Goal: Transaction & Acquisition: Purchase product/service

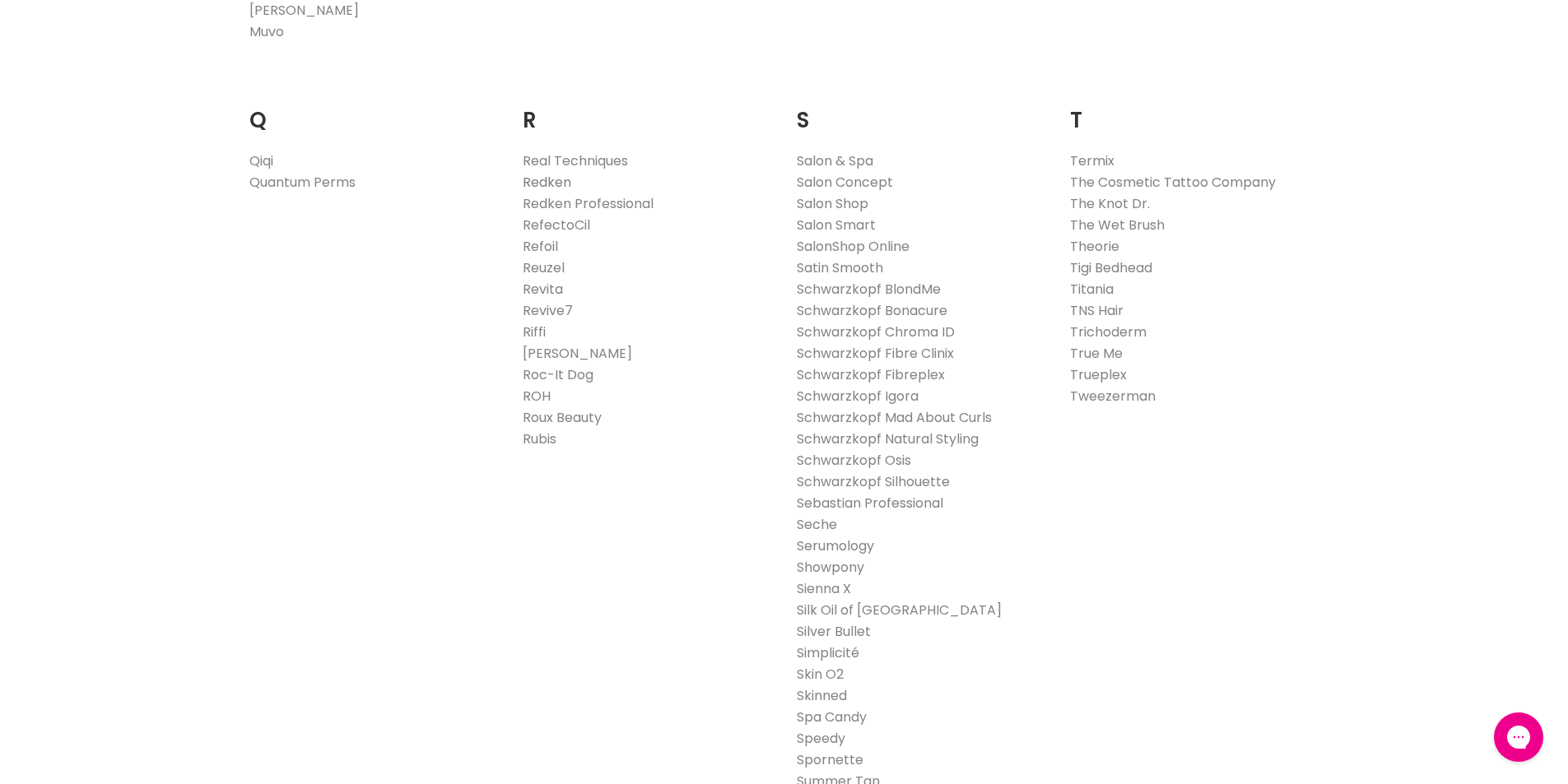
click at [560, 180] on link "Redken" at bounding box center [547, 182] width 49 height 19
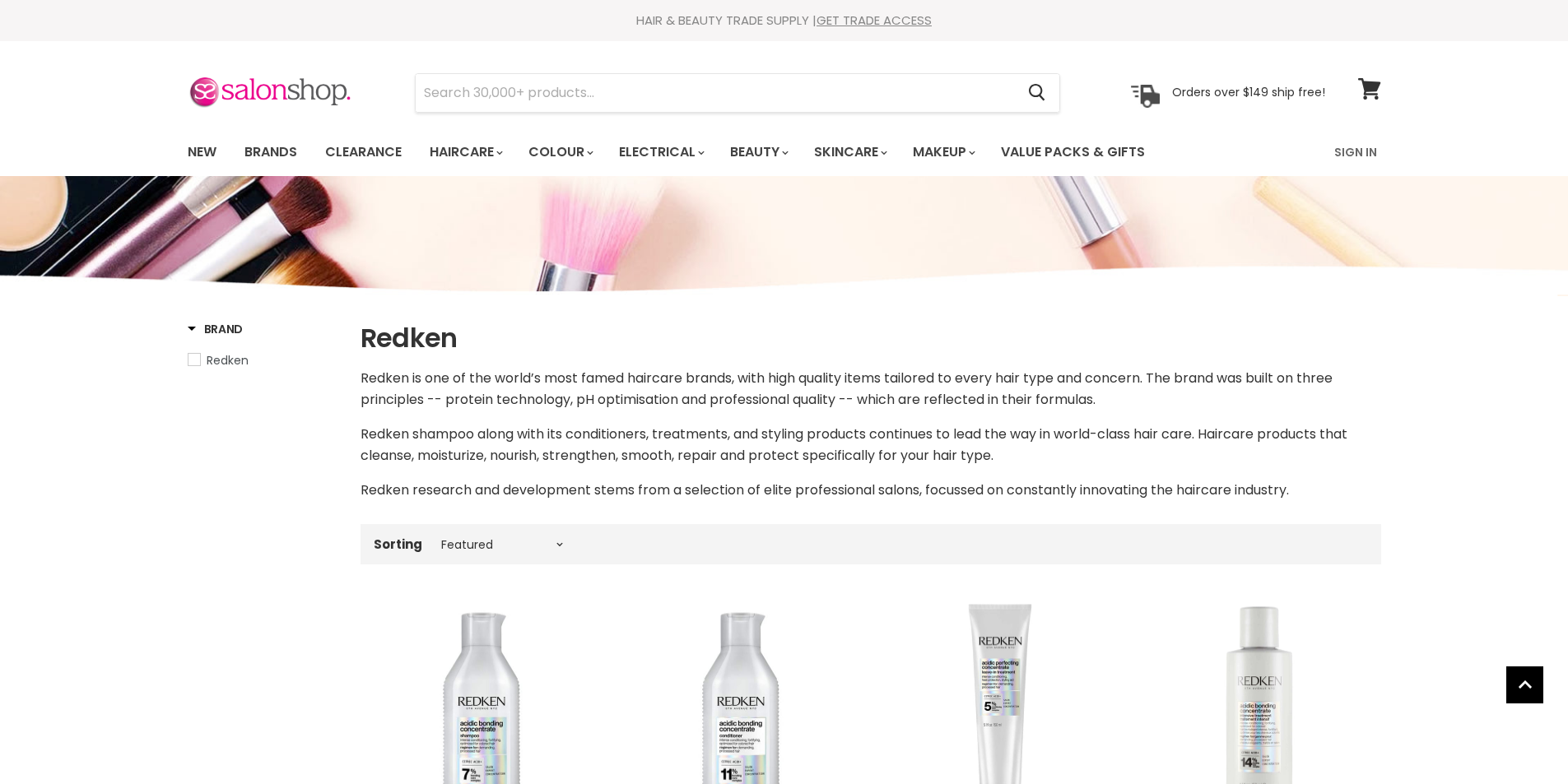
select select "manual"
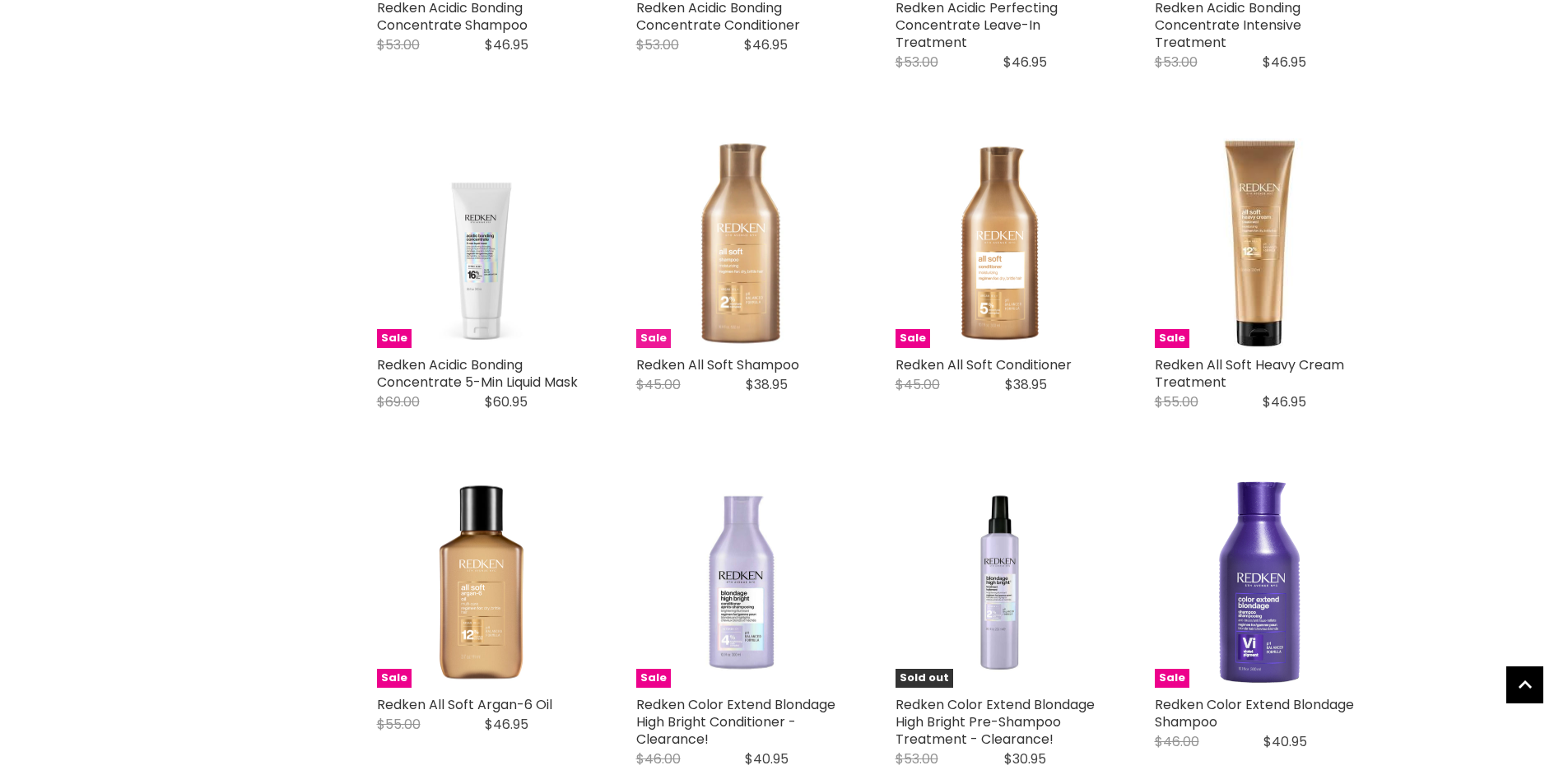
click at [748, 282] on img "Main content" at bounding box center [741, 243] width 210 height 210
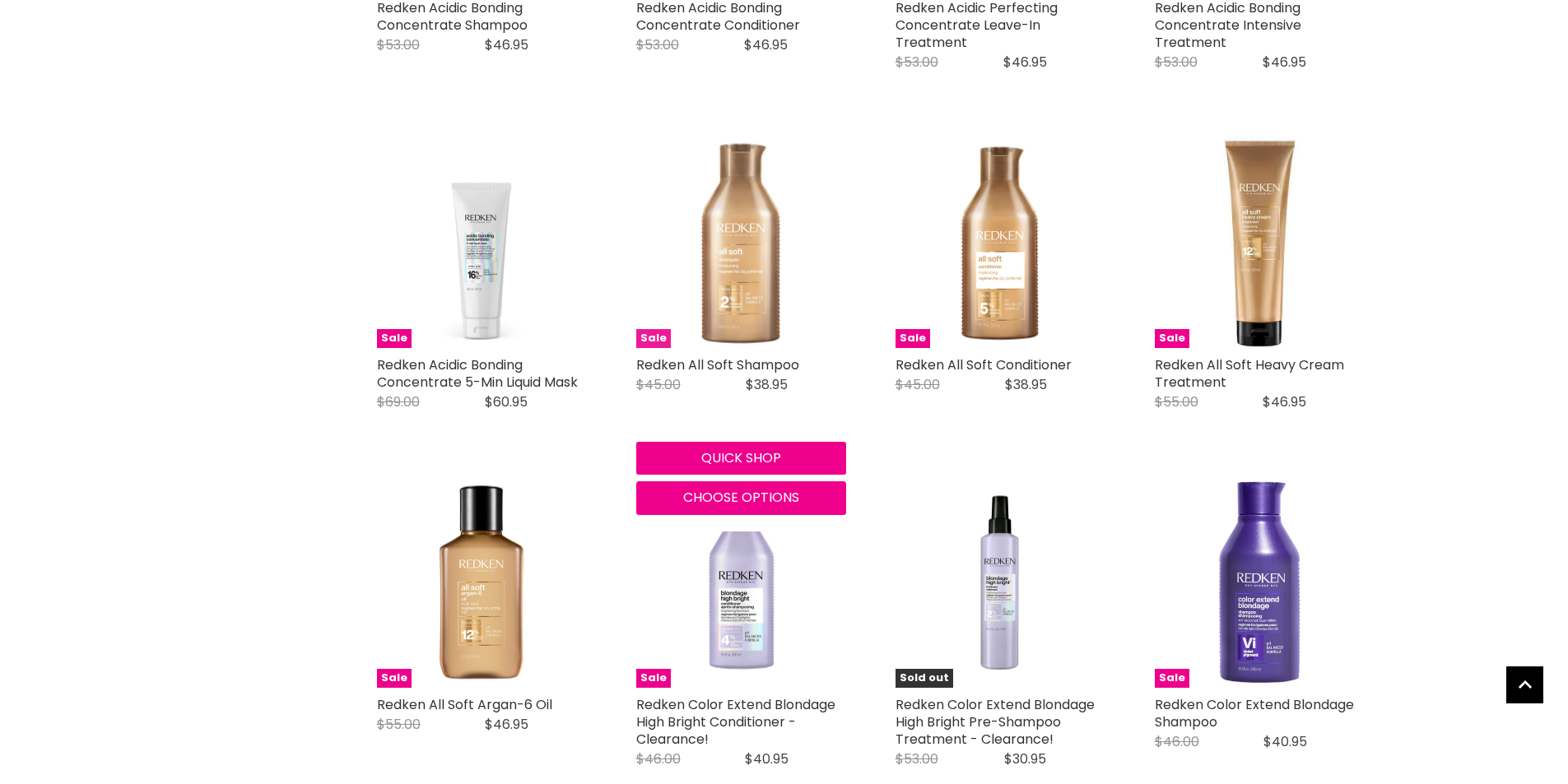
scroll to position [821, 0]
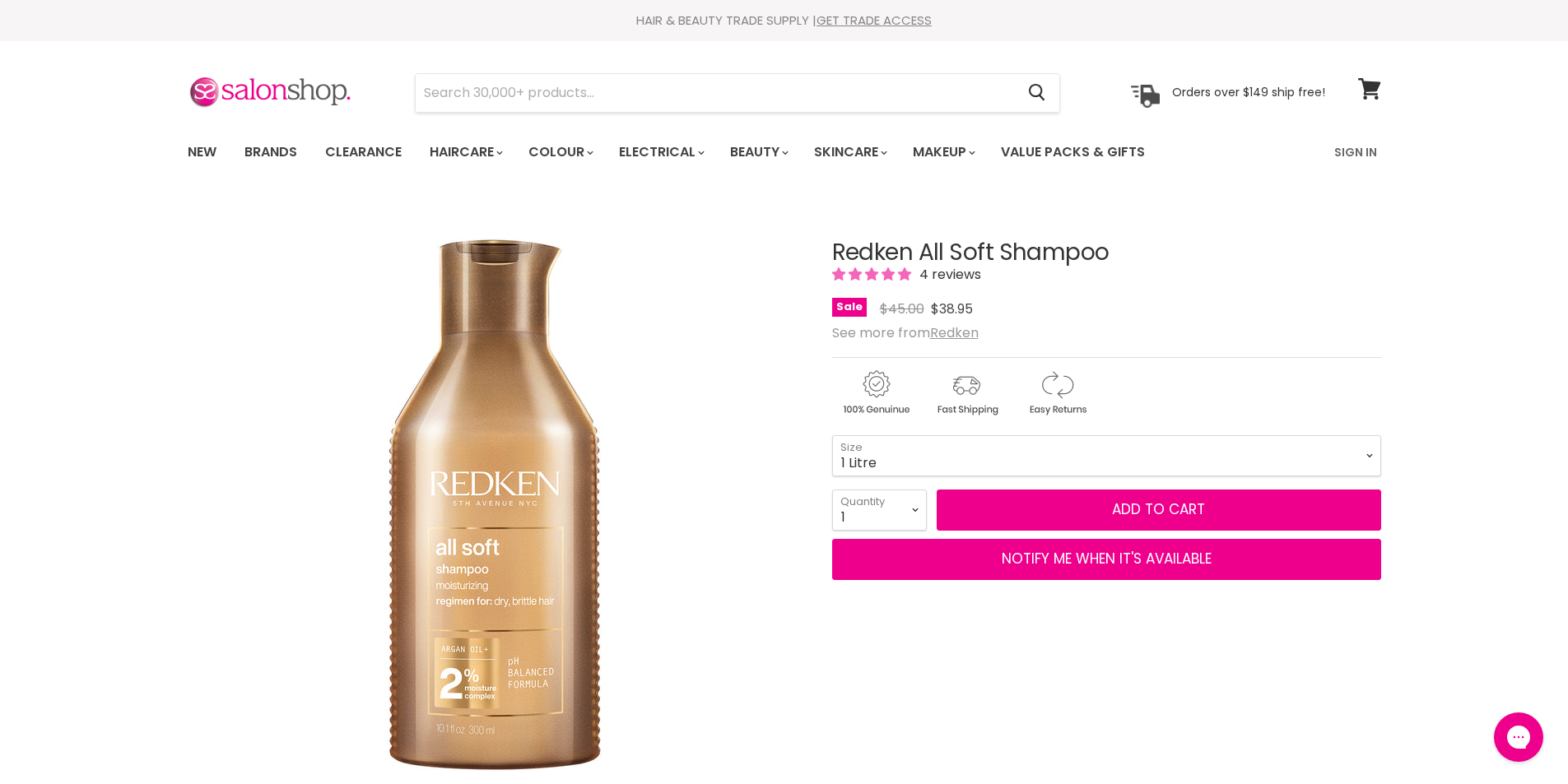
click at [832, 436] on select "300ml 500ml 1 Litre" at bounding box center [1106, 456] width 549 height 41
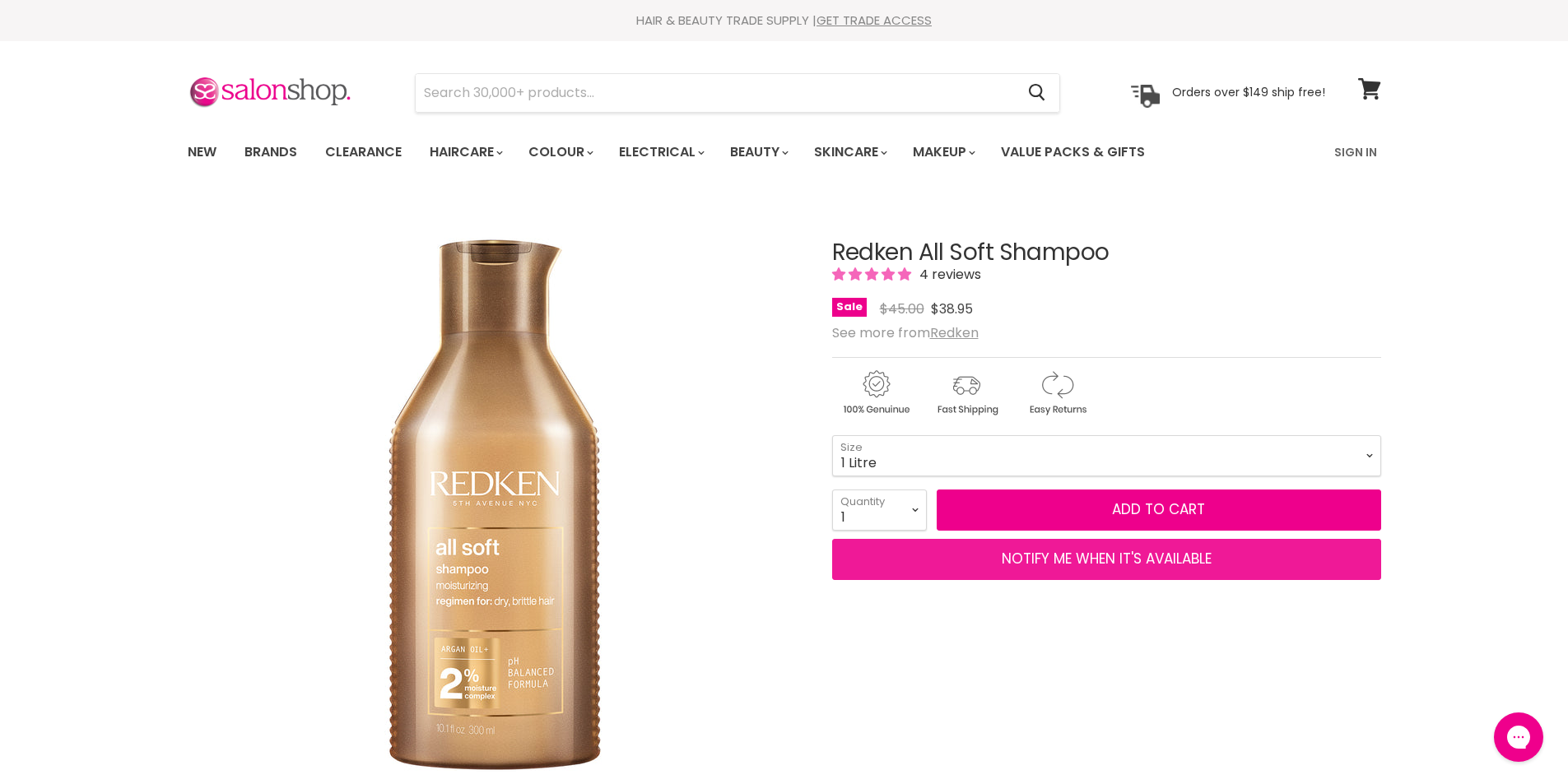
select select "1 Litre"
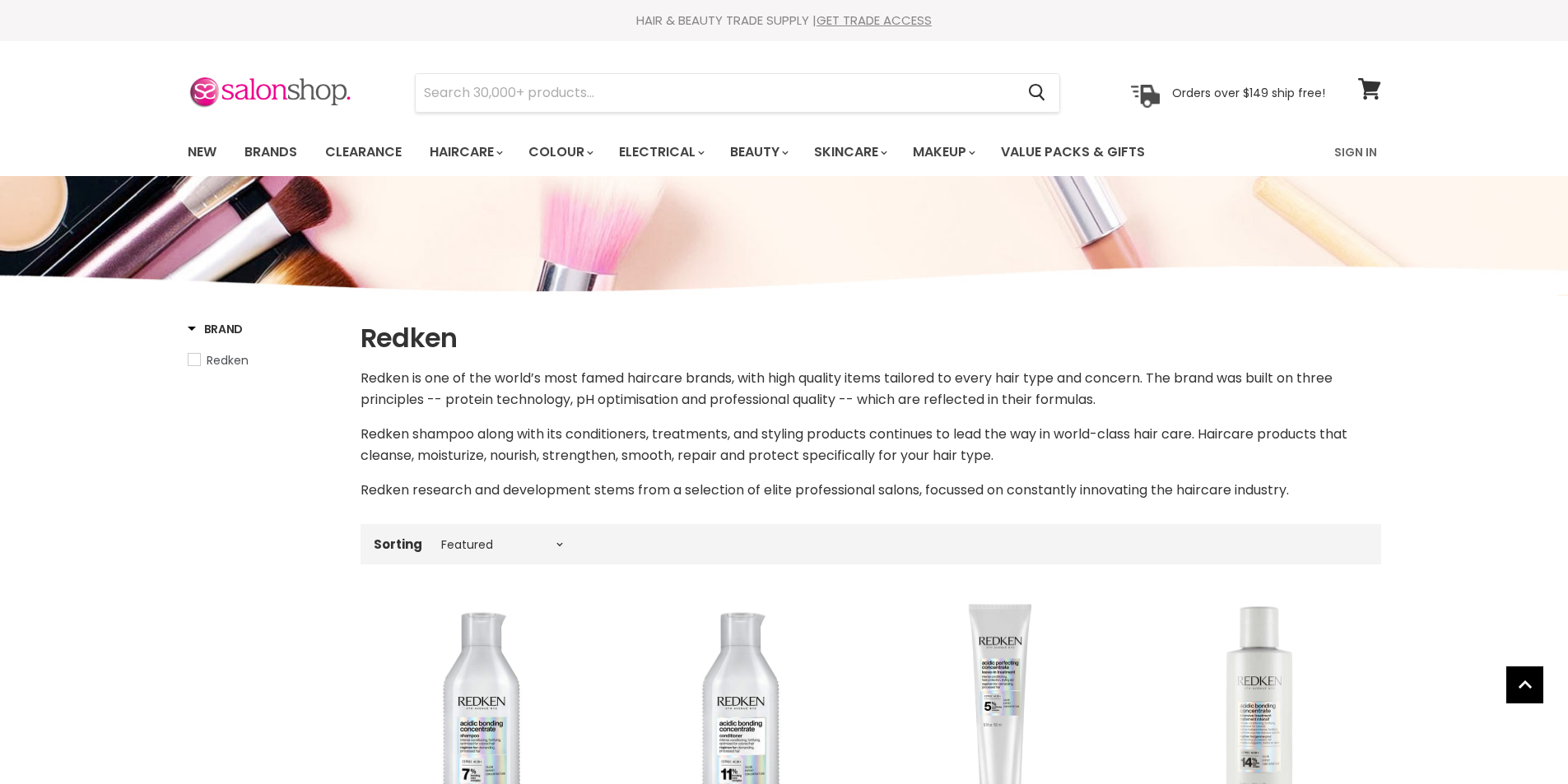
select select "manual"
click at [203, 149] on link "New" at bounding box center [202, 152] width 53 height 34
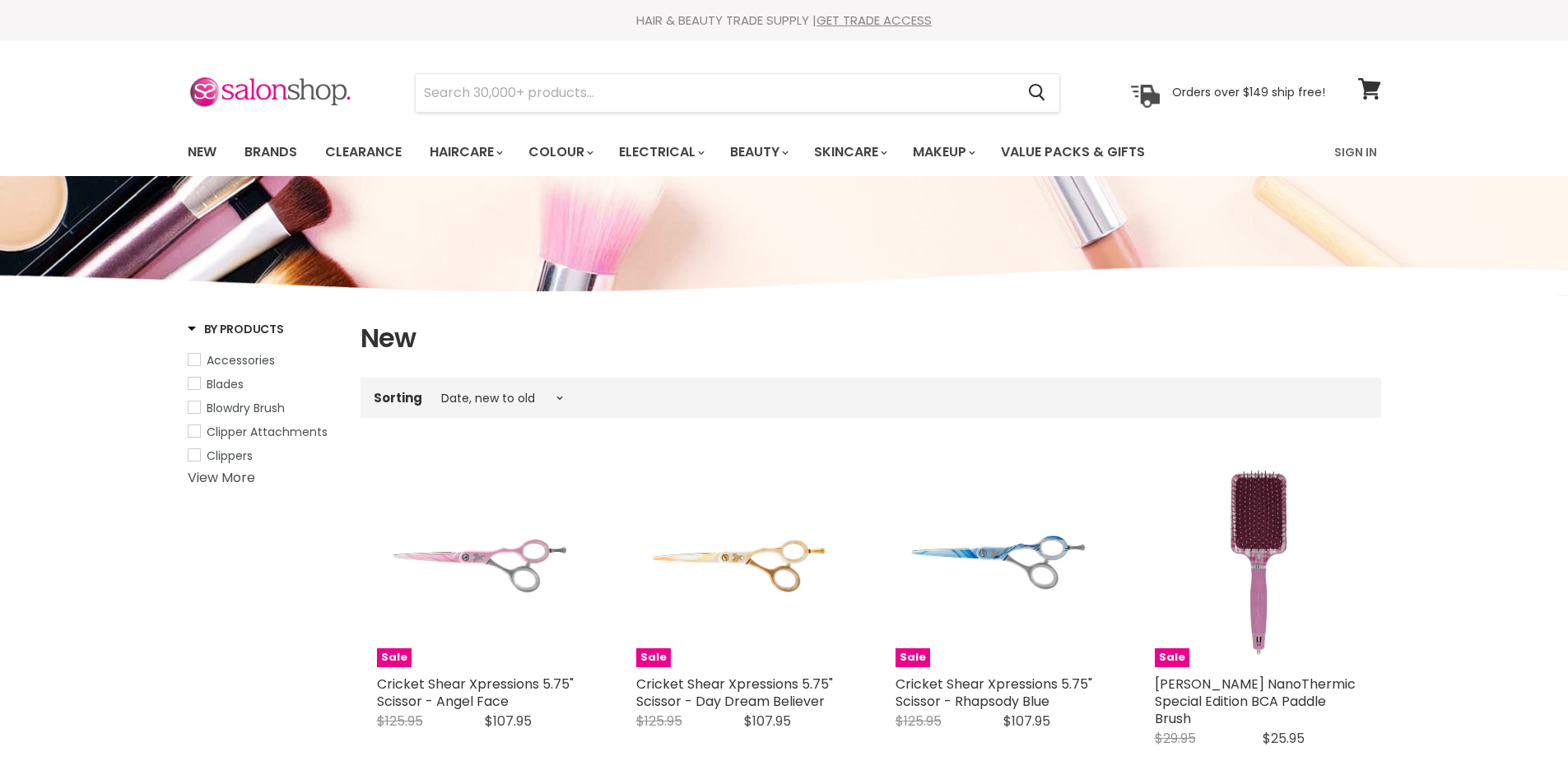
select select "created-descending"
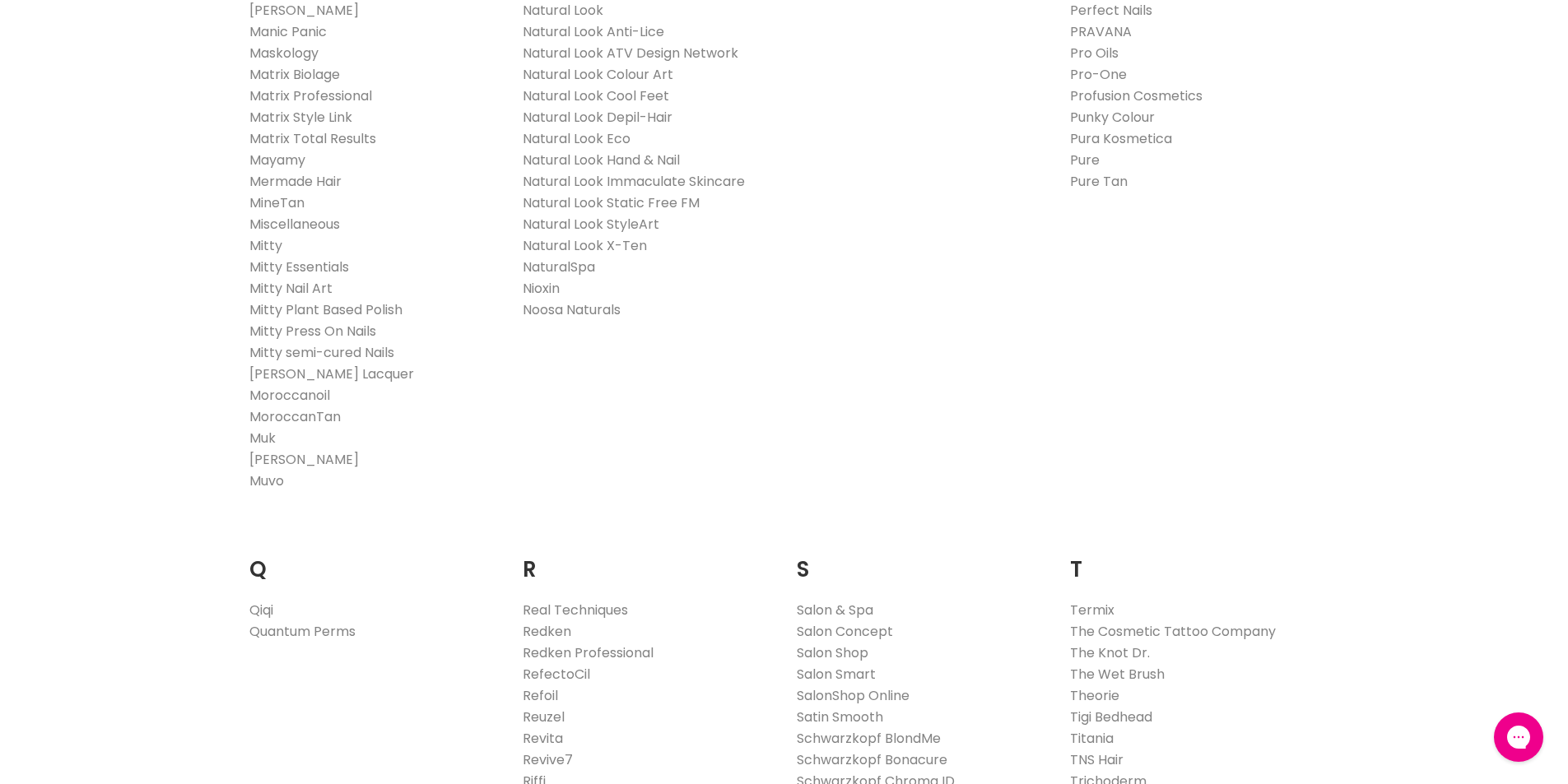
scroll to position [1810, 0]
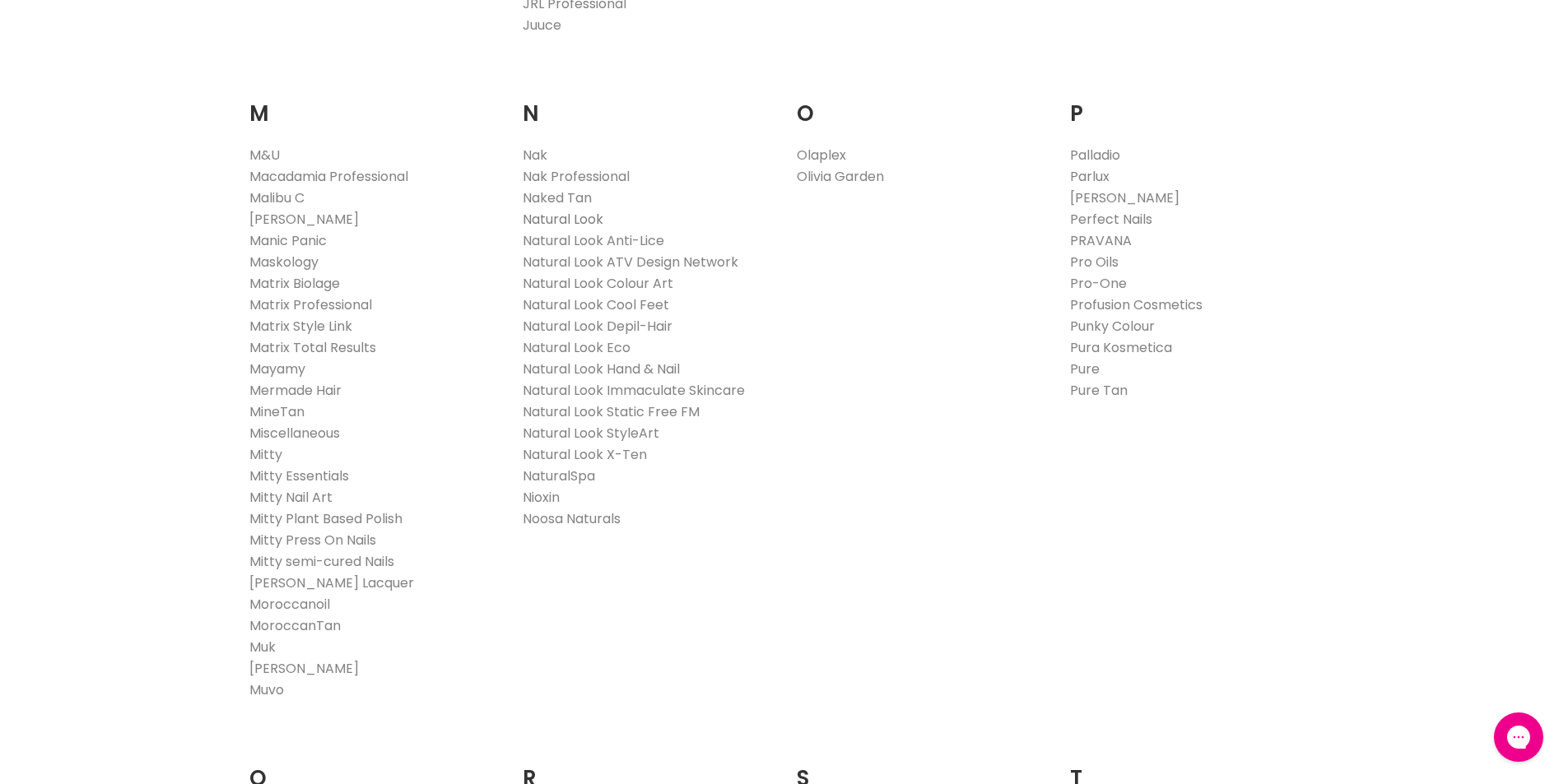
click at [584, 215] on link "Natural Look" at bounding box center [563, 219] width 81 height 19
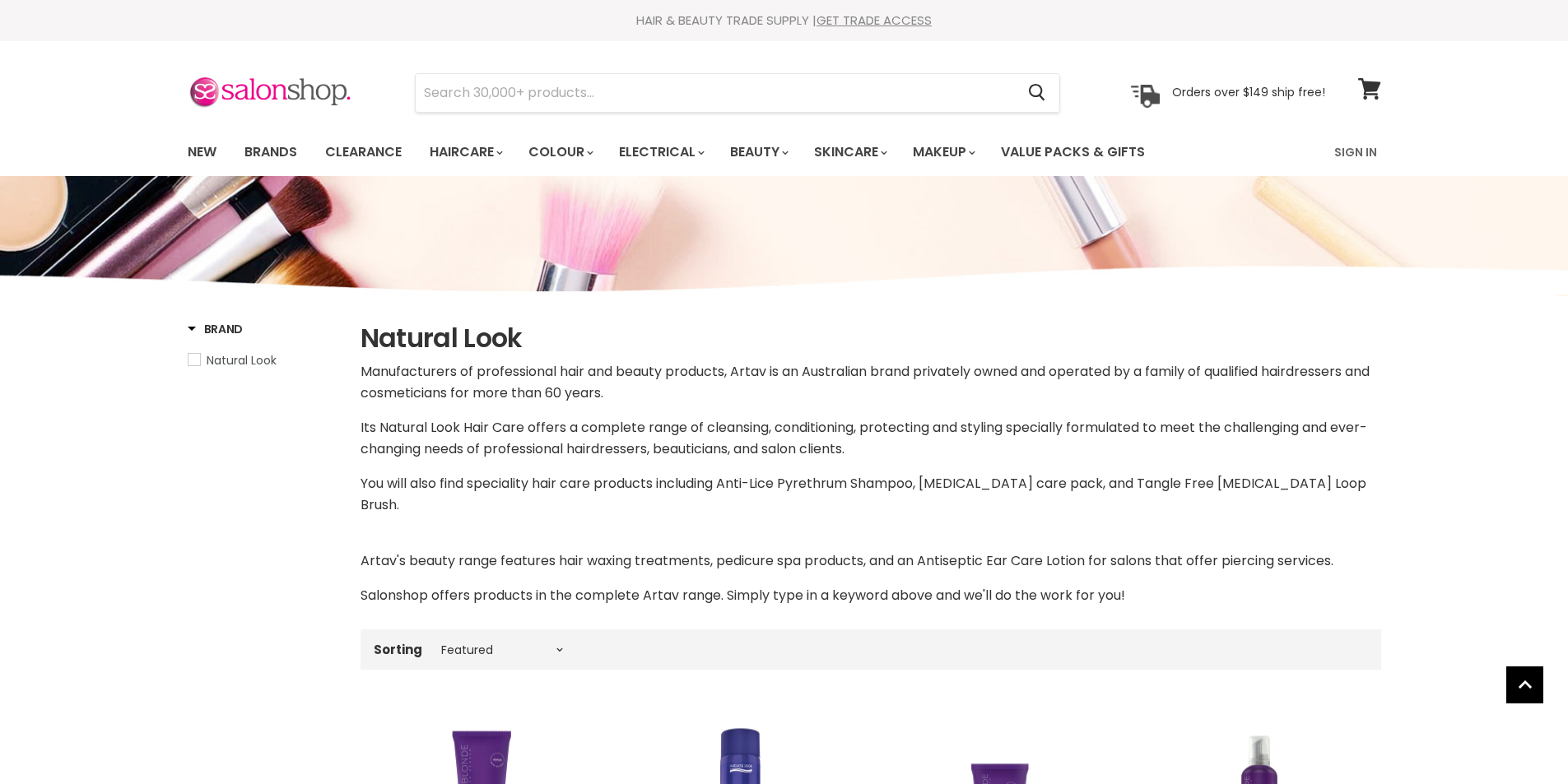
select select "manual"
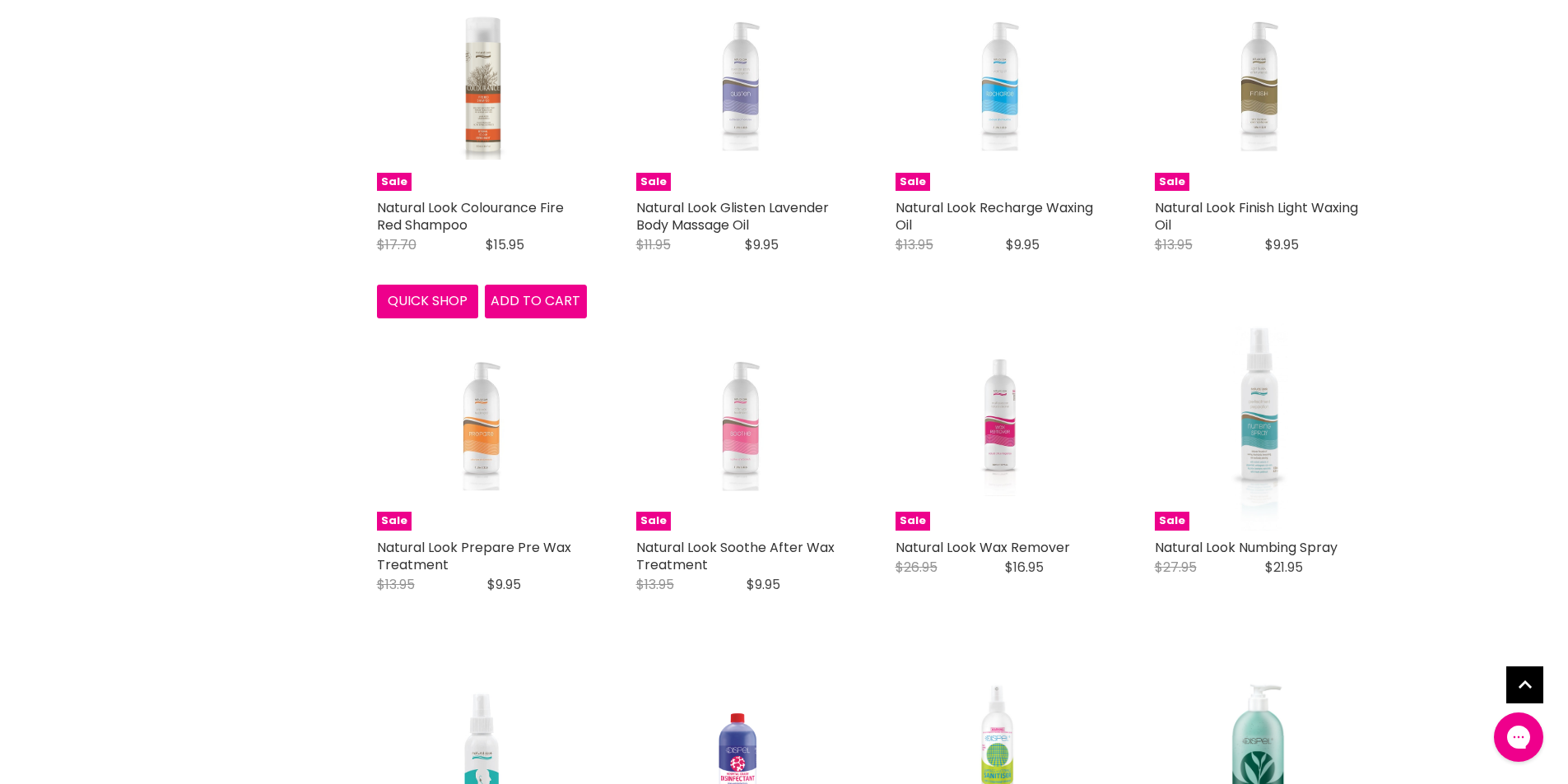
scroll to position [4115, 0]
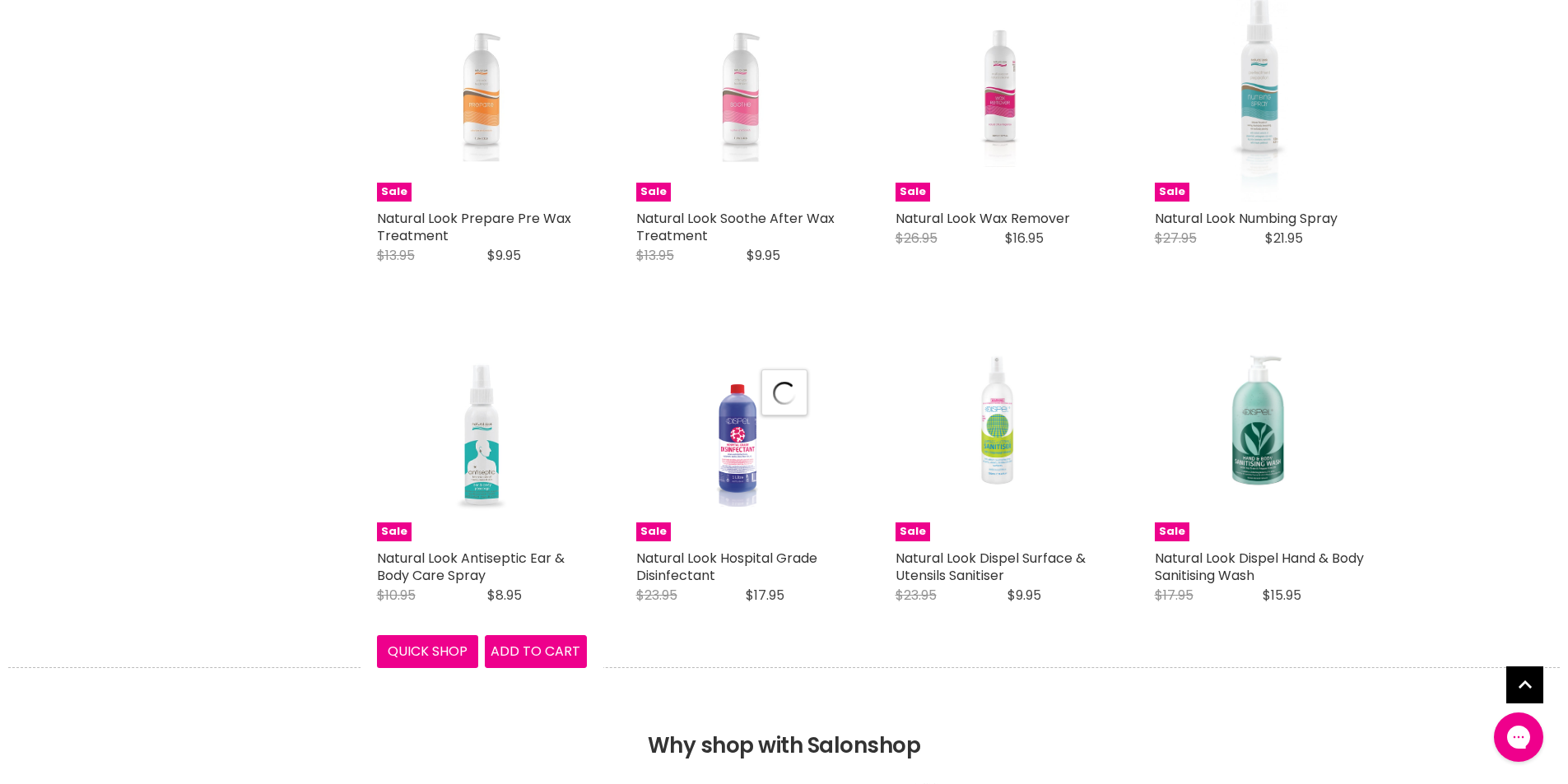
select select "manual"
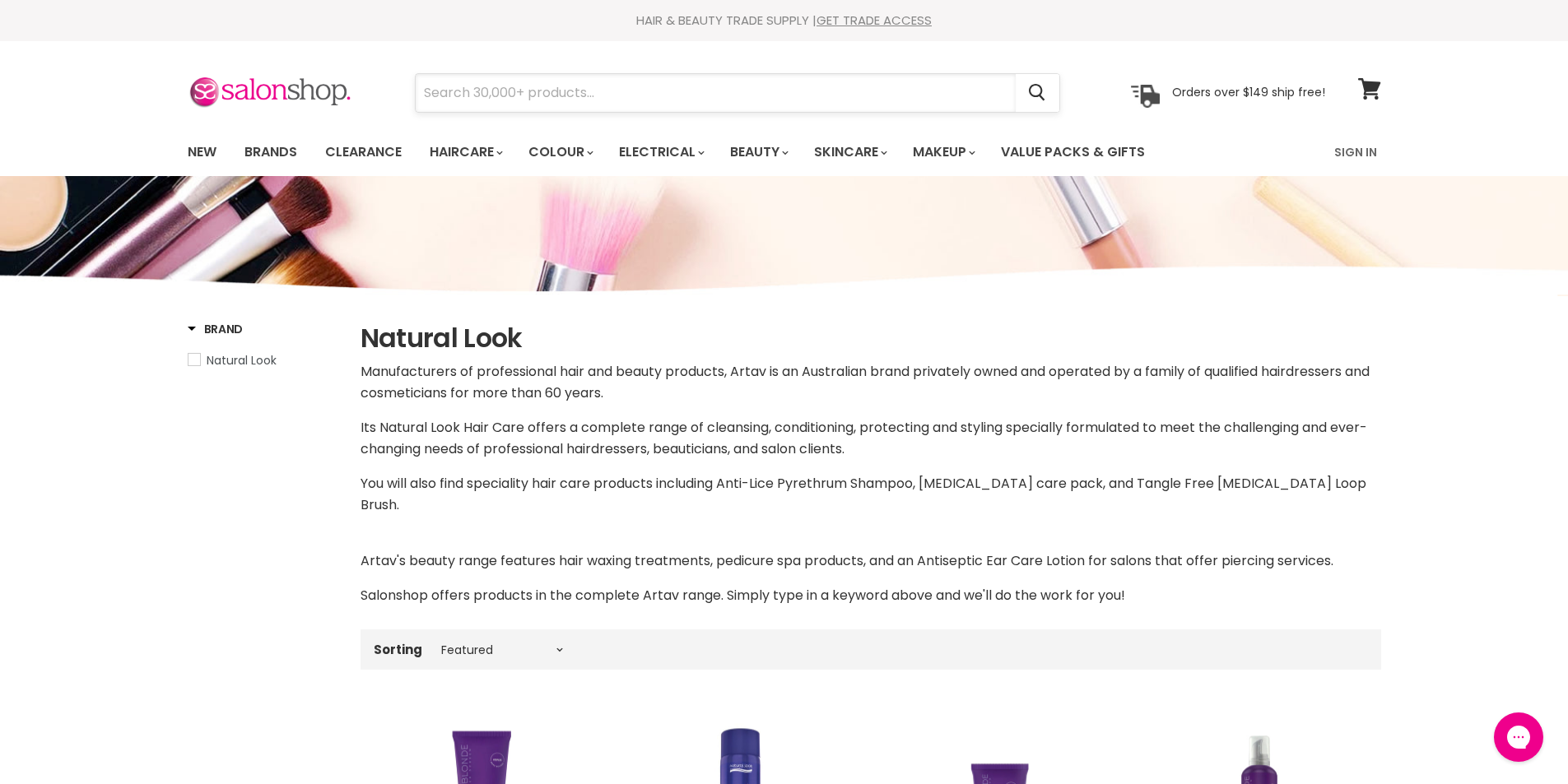
click at [638, 87] on input "Search" at bounding box center [716, 93] width 600 height 38
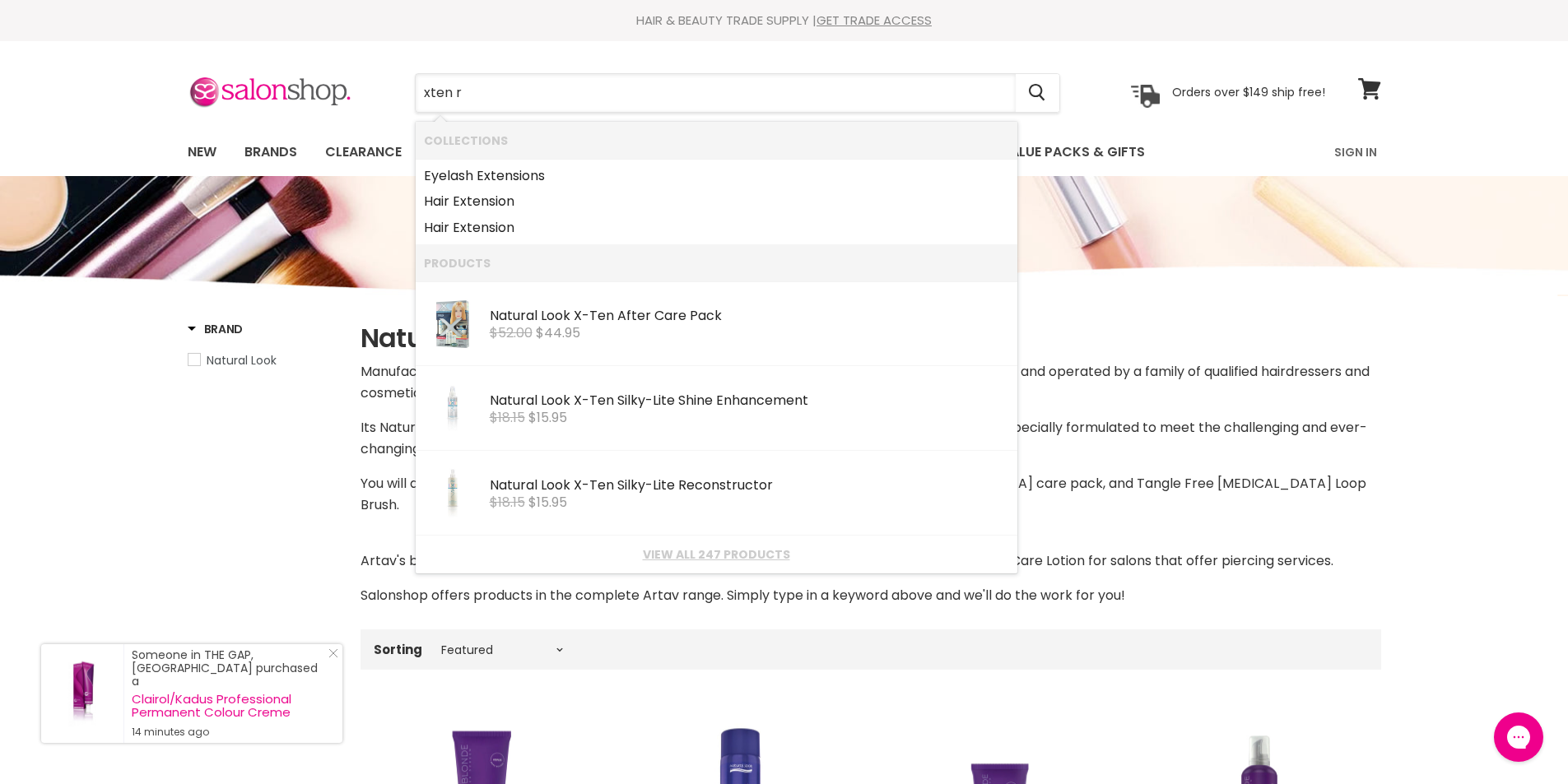
type input "xten re"
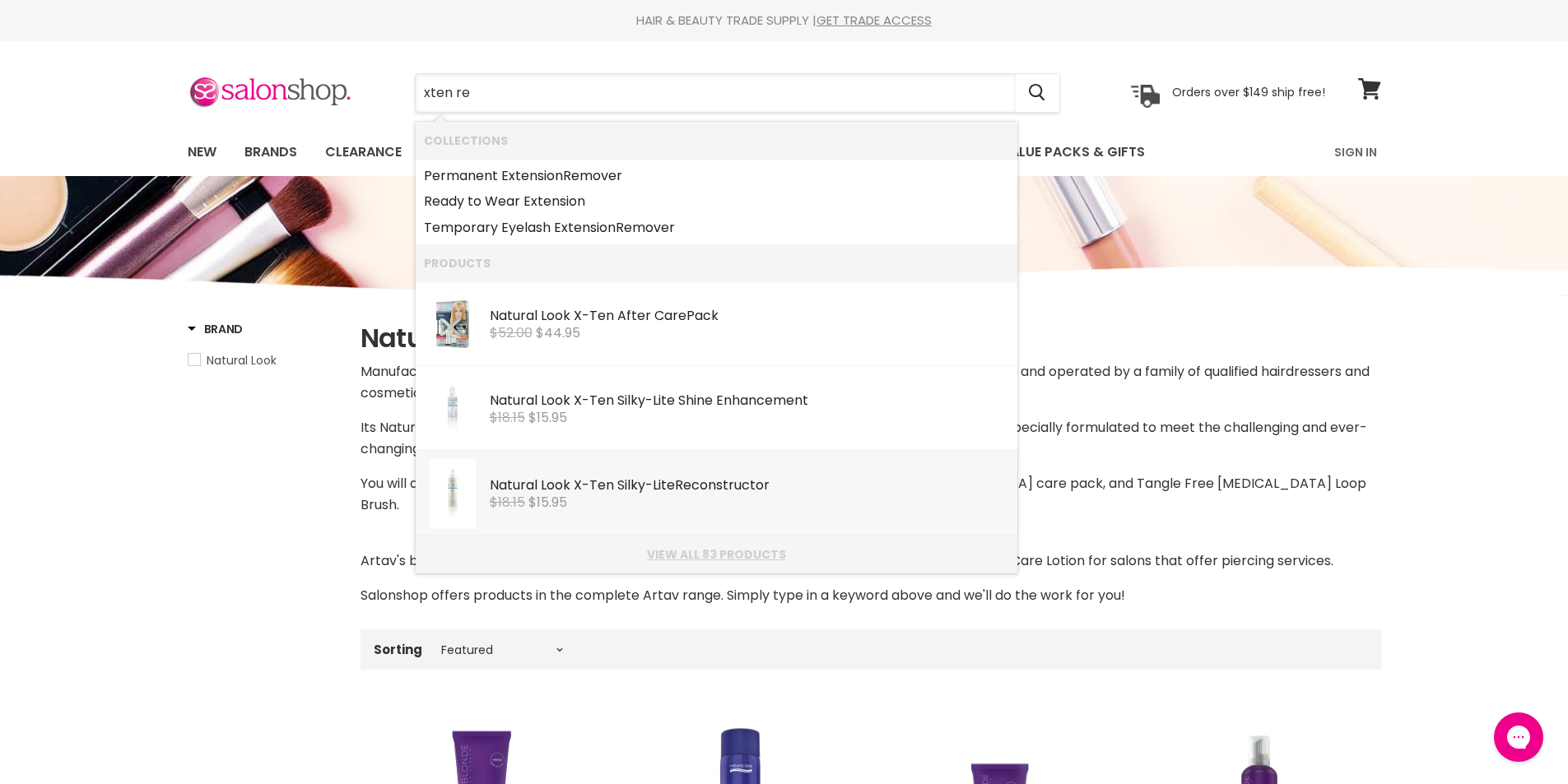
click at [737, 557] on link "View all 83 products" at bounding box center [716, 554] width 585 height 14
